Goal: Information Seeking & Learning: Learn about a topic

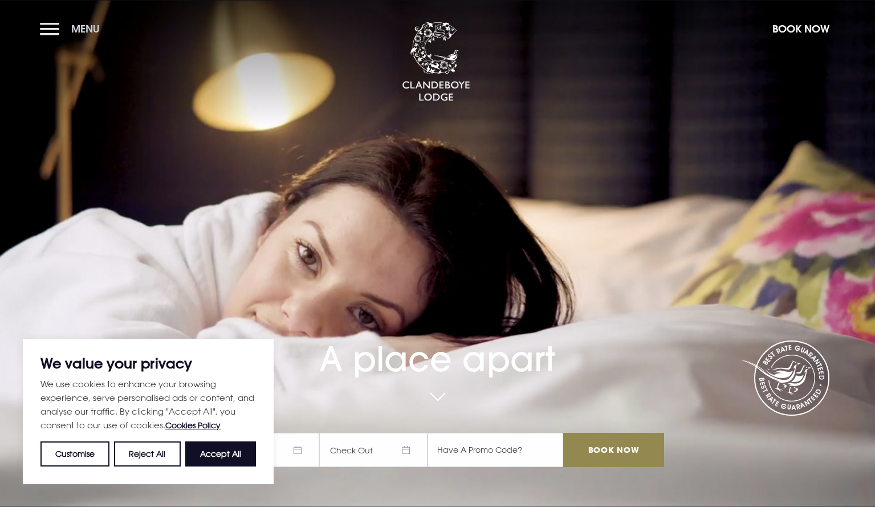
click at [42, 24] on button "Menu" at bounding box center [73, 29] width 66 height 25
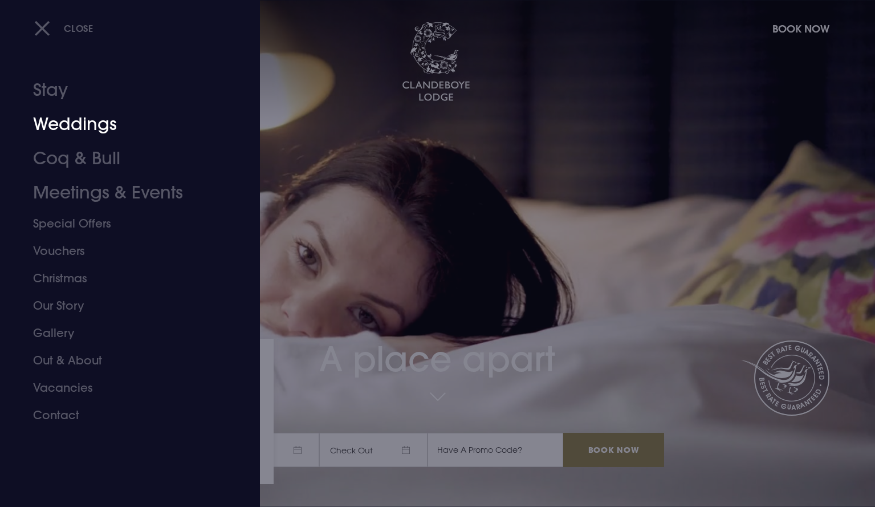
click at [60, 116] on link "Weddings" at bounding box center [123, 124] width 180 height 34
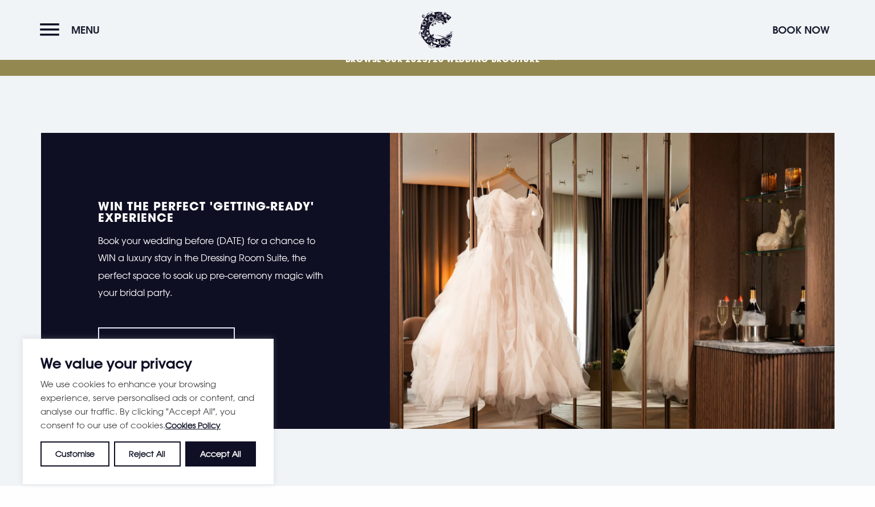
scroll to position [541, 0]
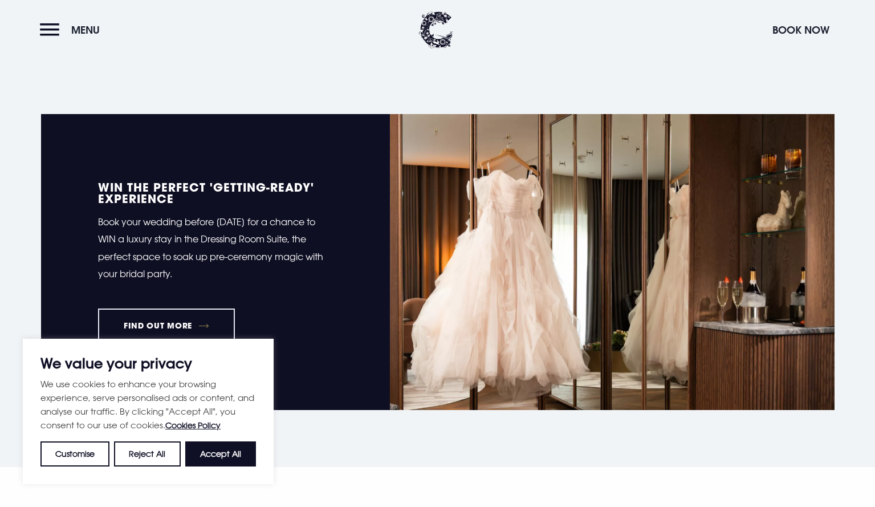
click at [144, 479] on div "We value your privacy We use cookies to enhance your browsing experience, serve…" at bounding box center [148, 411] width 251 height 145
click at [147, 473] on div "We value your privacy We use cookies to enhance your browsing experience, serve…" at bounding box center [148, 411] width 251 height 145
click at [142, 457] on button "Reject All" at bounding box center [147, 453] width 66 height 25
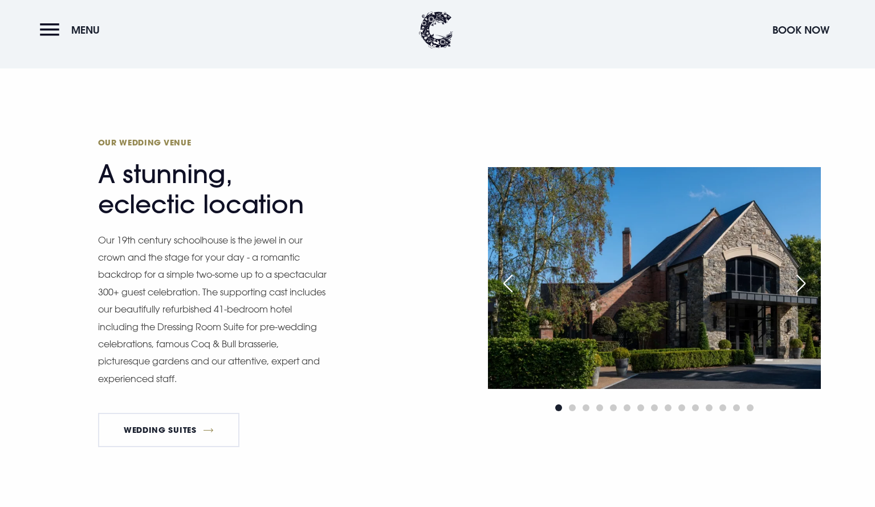
scroll to position [941, 0]
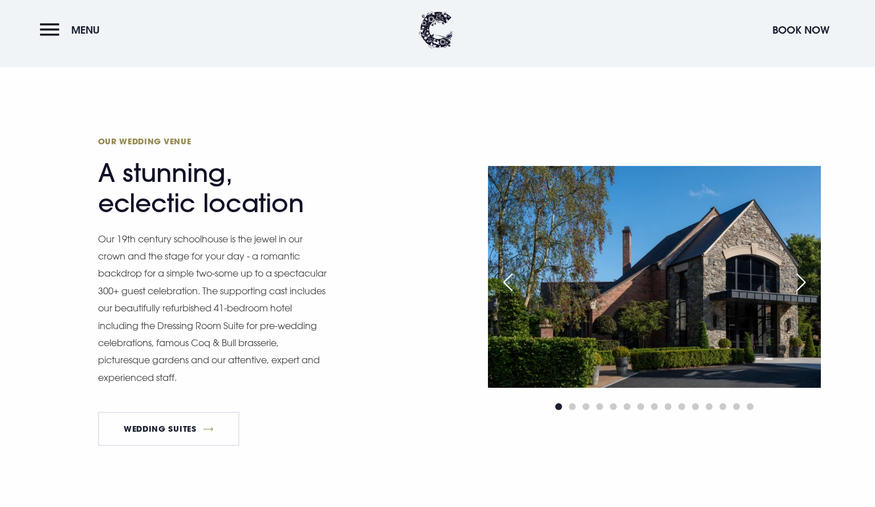
click at [799, 277] on div "Next slide" at bounding box center [801, 282] width 29 height 25
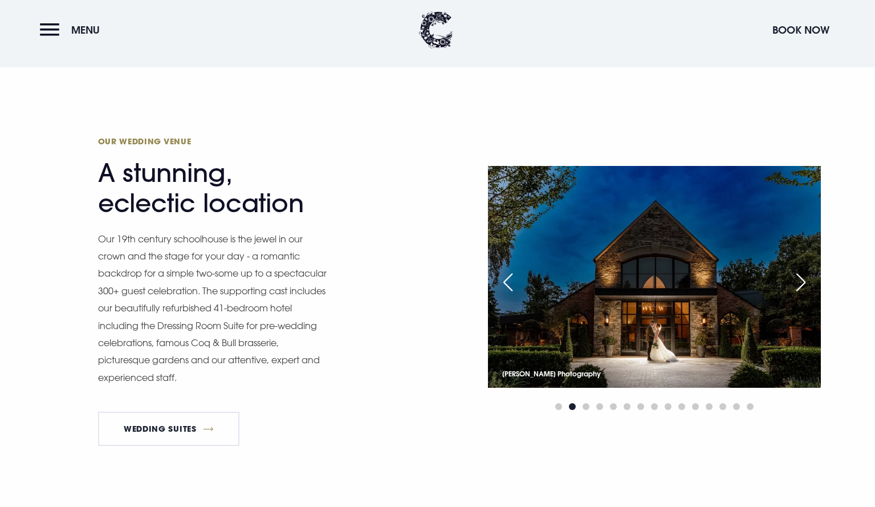
click at [799, 277] on div "Next slide" at bounding box center [801, 282] width 29 height 25
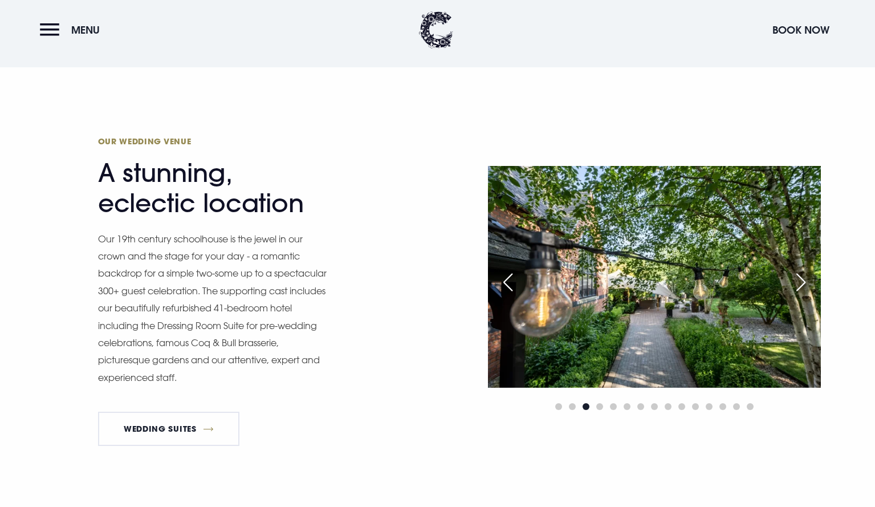
click at [799, 277] on div "Next slide" at bounding box center [801, 282] width 29 height 25
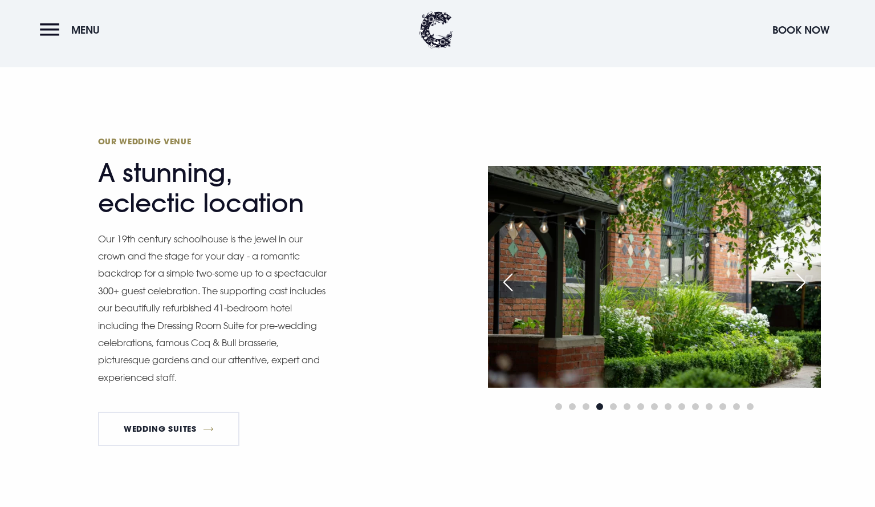
click at [799, 277] on div "Next slide" at bounding box center [801, 282] width 29 height 25
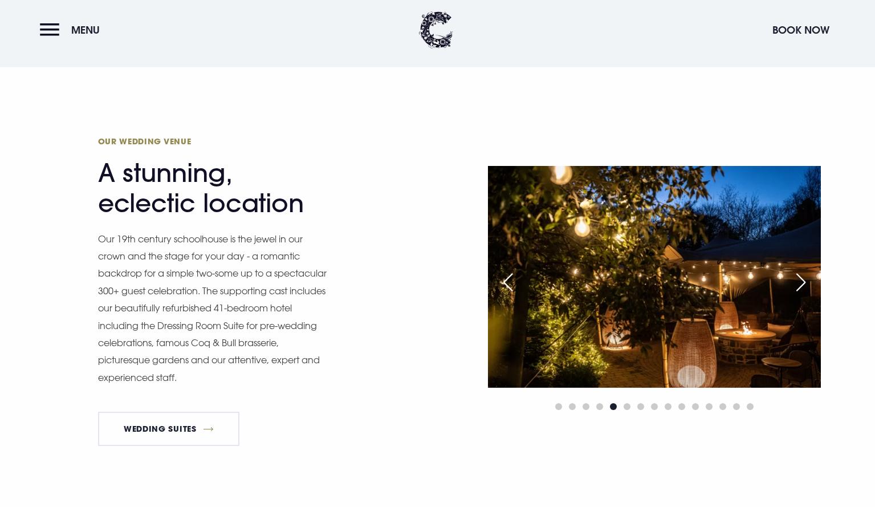
click at [799, 277] on div "Next slide" at bounding box center [801, 282] width 29 height 25
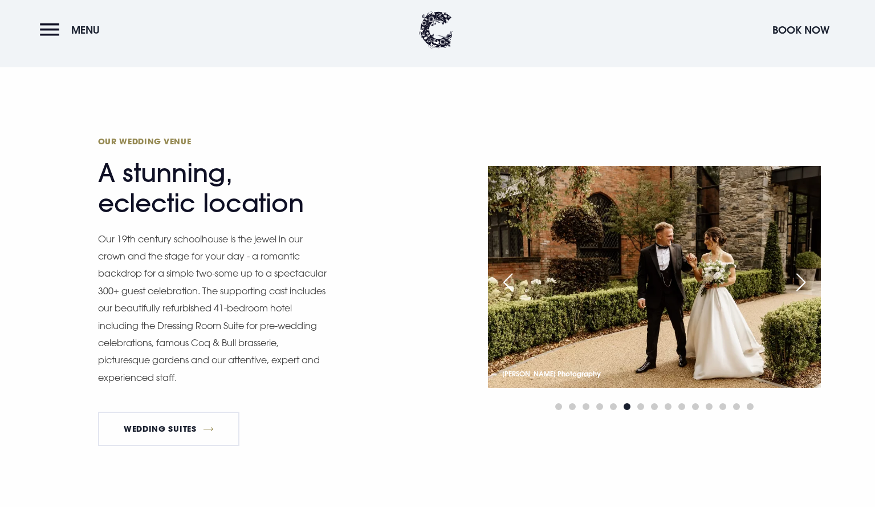
click at [799, 277] on div "Next slide" at bounding box center [801, 282] width 29 height 25
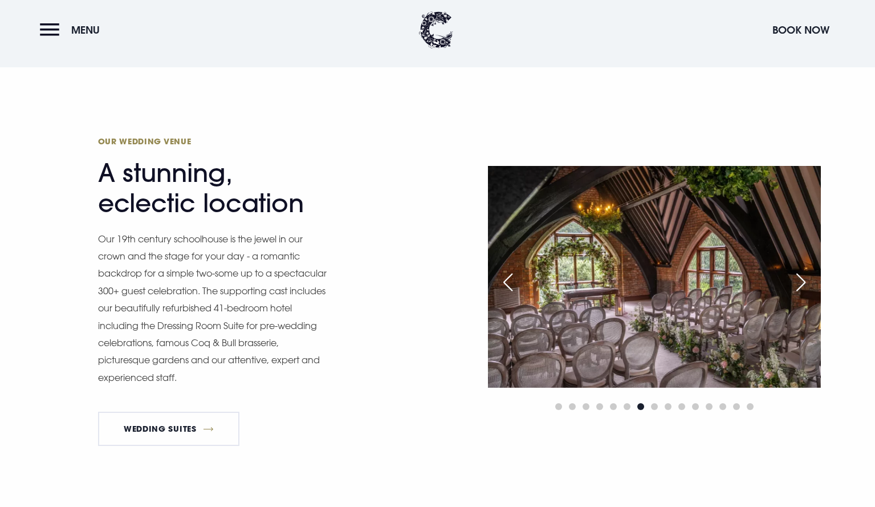
click at [799, 277] on div "Next slide" at bounding box center [801, 282] width 29 height 25
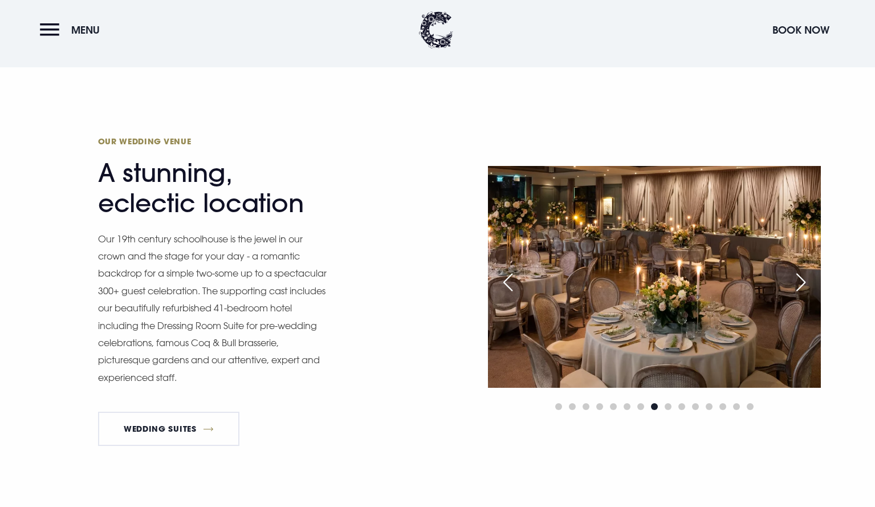
click at [799, 277] on div "Next slide" at bounding box center [801, 282] width 29 height 25
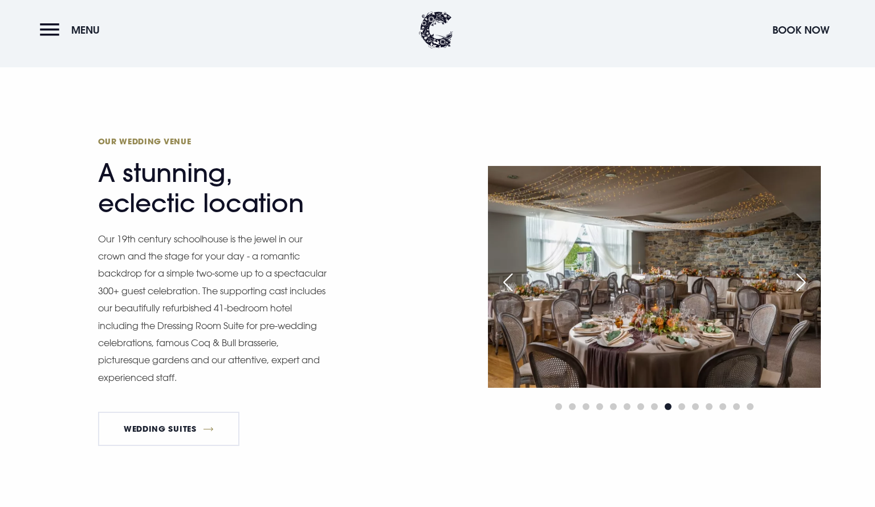
click at [799, 277] on div "Next slide" at bounding box center [801, 282] width 29 height 25
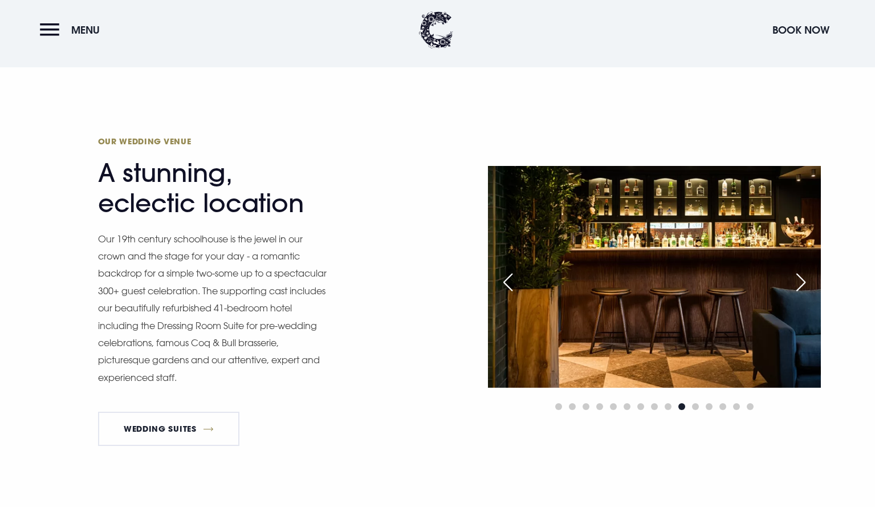
click at [799, 277] on div "Next slide" at bounding box center [801, 282] width 29 height 25
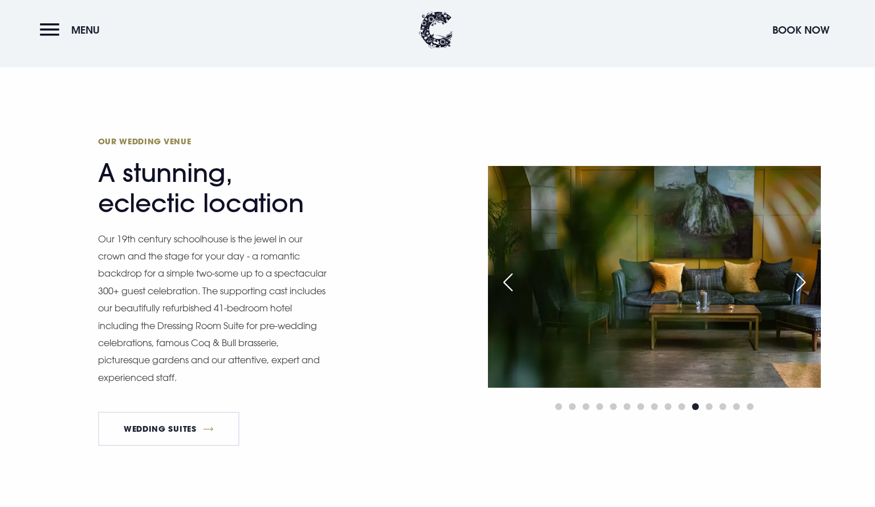
click at [799, 277] on div "Next slide" at bounding box center [801, 282] width 29 height 25
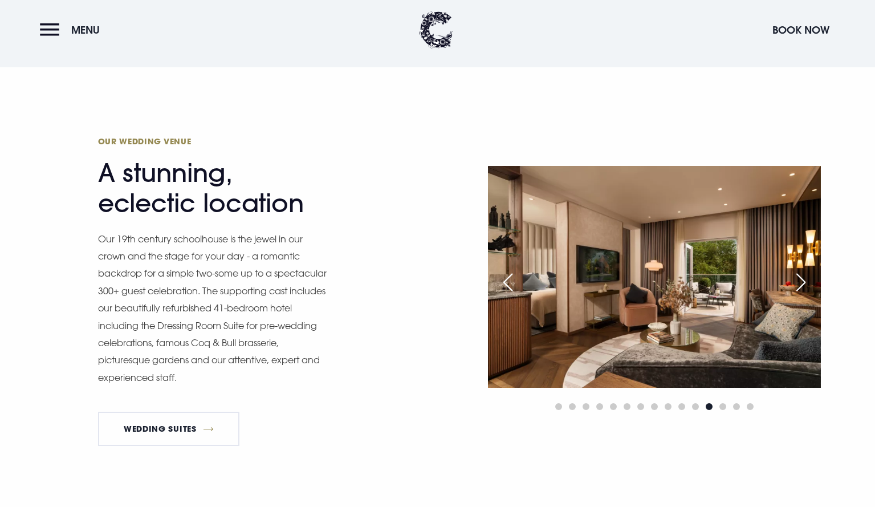
click at [799, 277] on div "Next slide" at bounding box center [801, 282] width 29 height 25
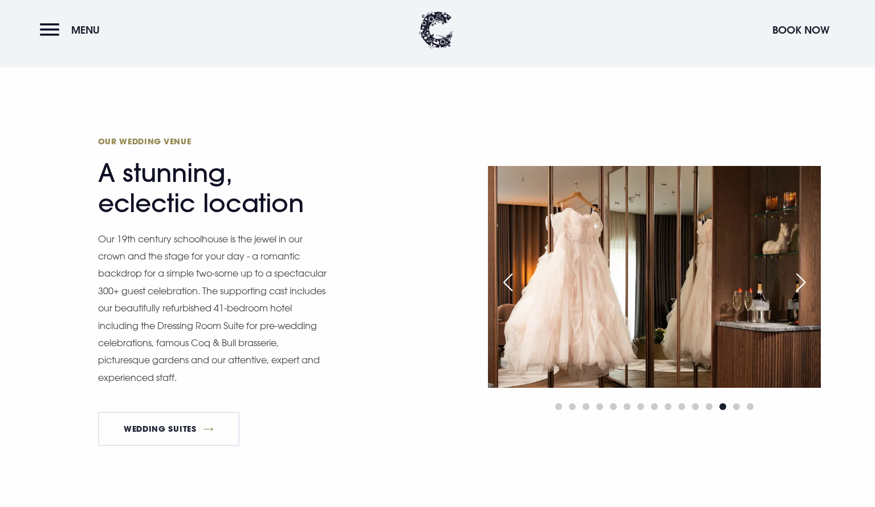
click at [799, 277] on div "Next slide" at bounding box center [801, 282] width 29 height 25
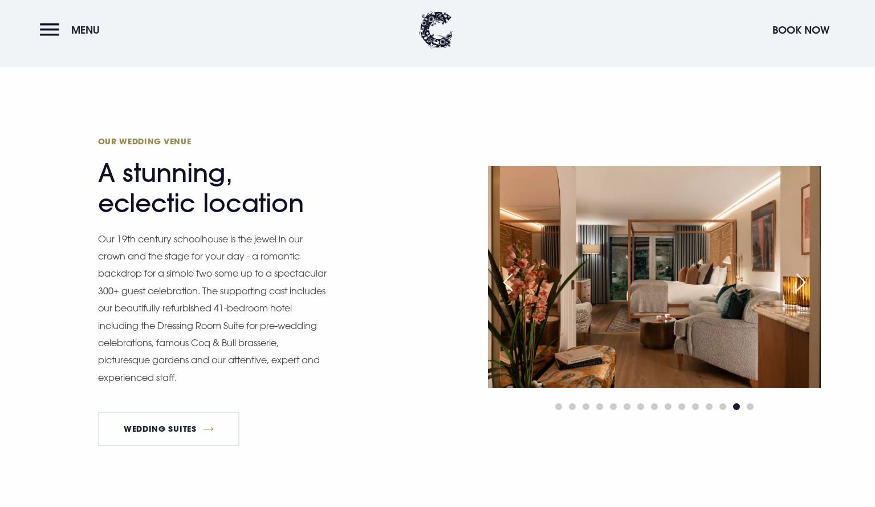
click at [799, 277] on div "Next slide" at bounding box center [801, 282] width 29 height 25
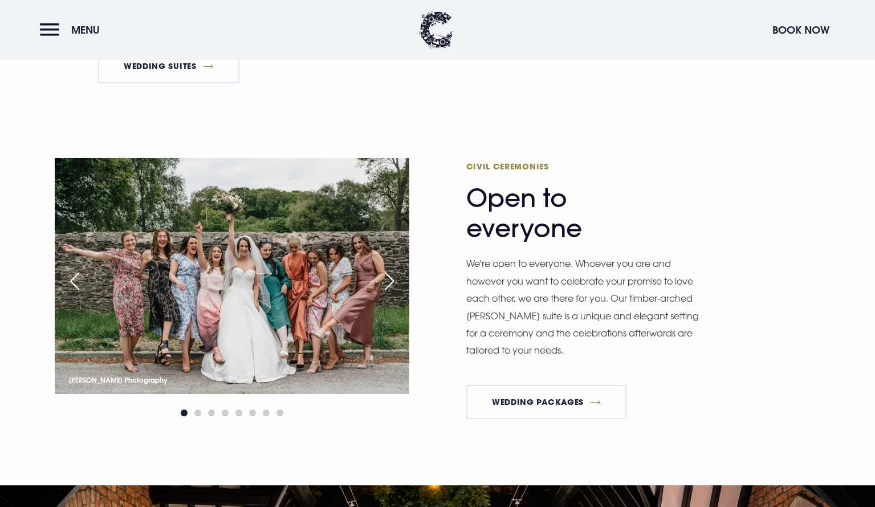
scroll to position [1308, 0]
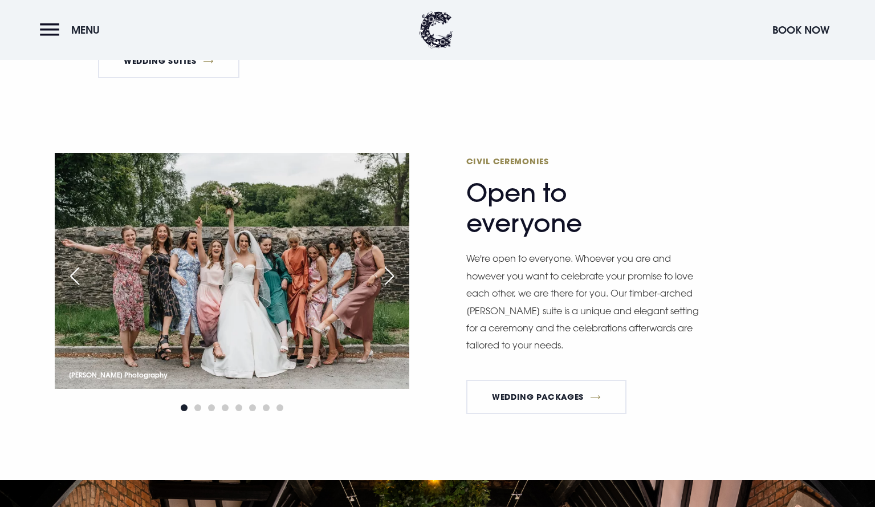
click at [388, 284] on div "Next slide" at bounding box center [389, 275] width 29 height 25
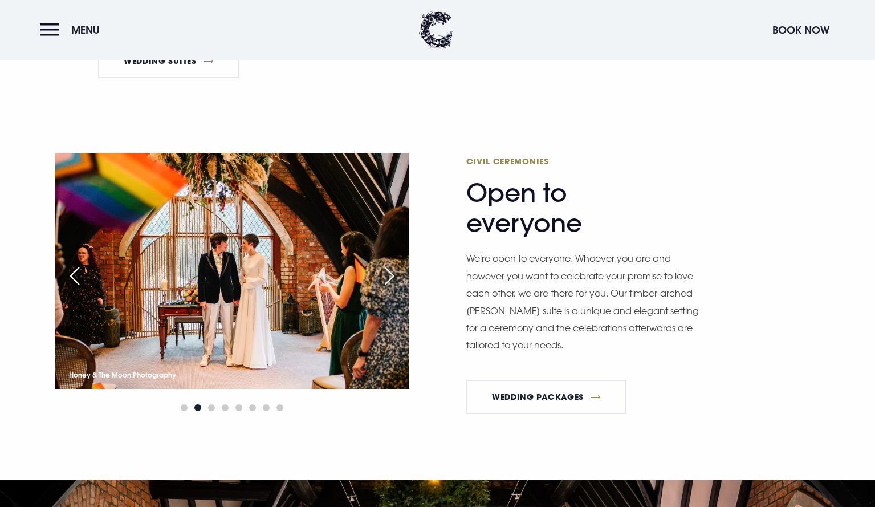
click at [388, 284] on div "Next slide" at bounding box center [389, 275] width 29 height 25
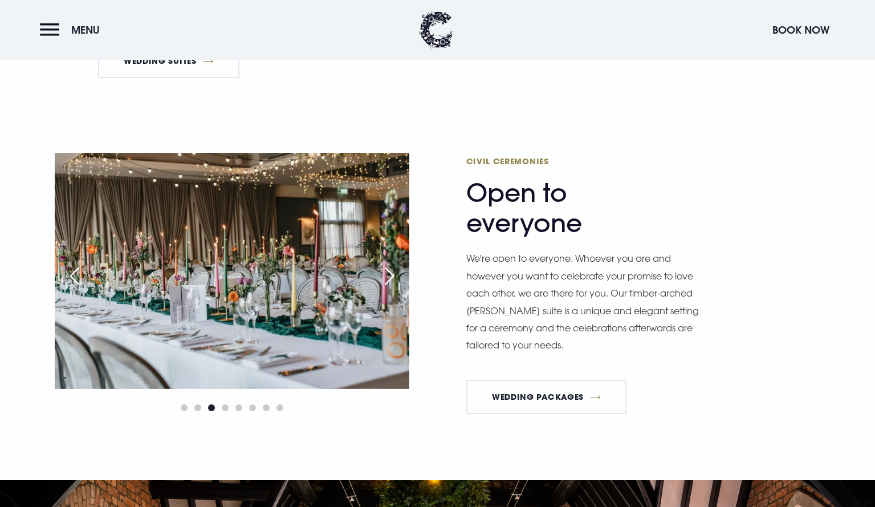
click at [388, 284] on div "Next slide" at bounding box center [389, 275] width 29 height 25
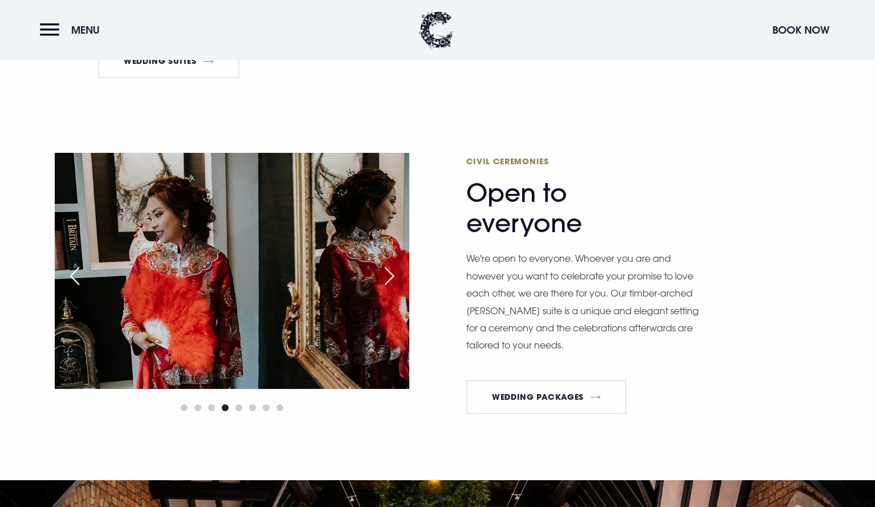
click at [388, 284] on div "Next slide" at bounding box center [389, 275] width 29 height 25
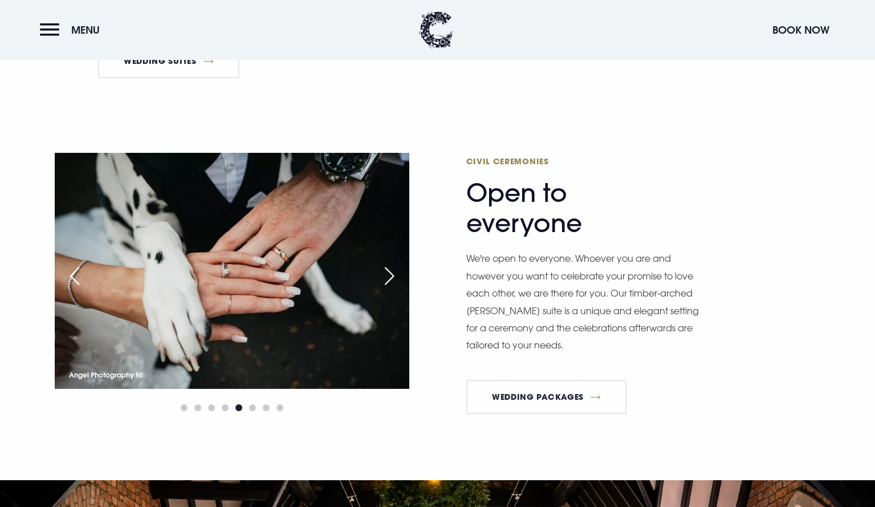
click at [388, 284] on div "Next slide" at bounding box center [389, 275] width 29 height 25
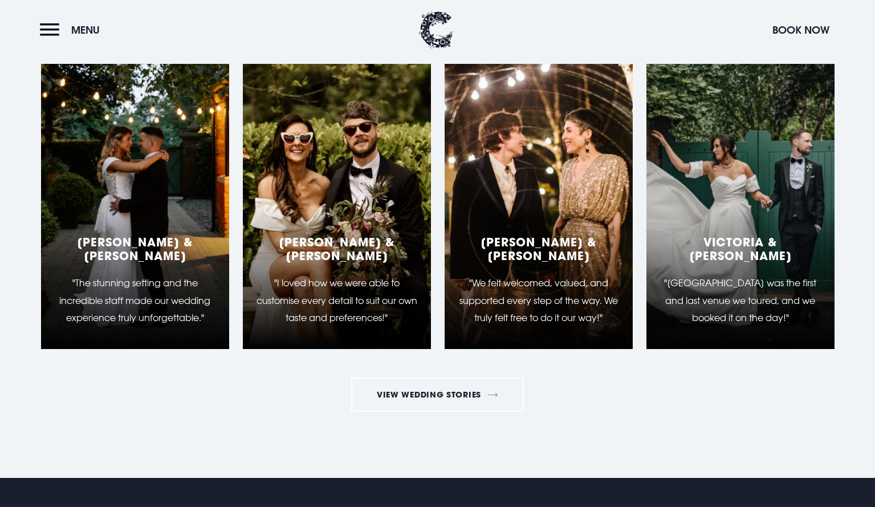
scroll to position [3509, 0]
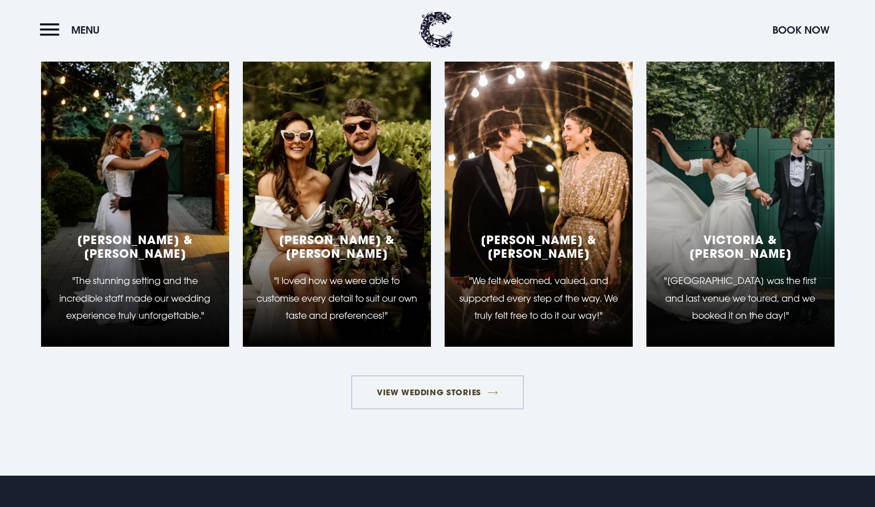
click at [446, 388] on link "View Wedding Stories" at bounding box center [437, 392] width 173 height 34
